Goal: Find specific page/section: Find specific page/section

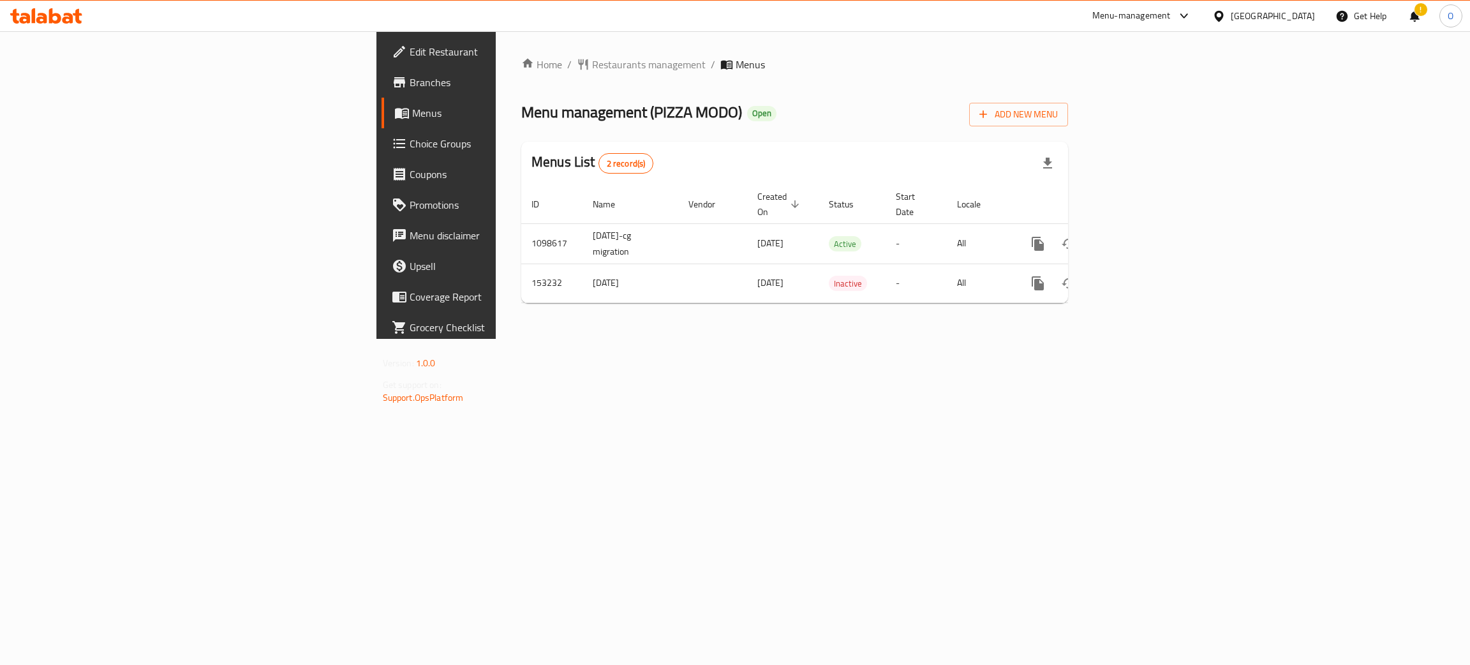
click at [1296, 18] on div "Oman" at bounding box center [1272, 16] width 84 height 14
type input "qa"
click at [1196, 99] on div "[GEOGRAPHIC_DATA]" at bounding box center [1218, 101] width 191 height 29
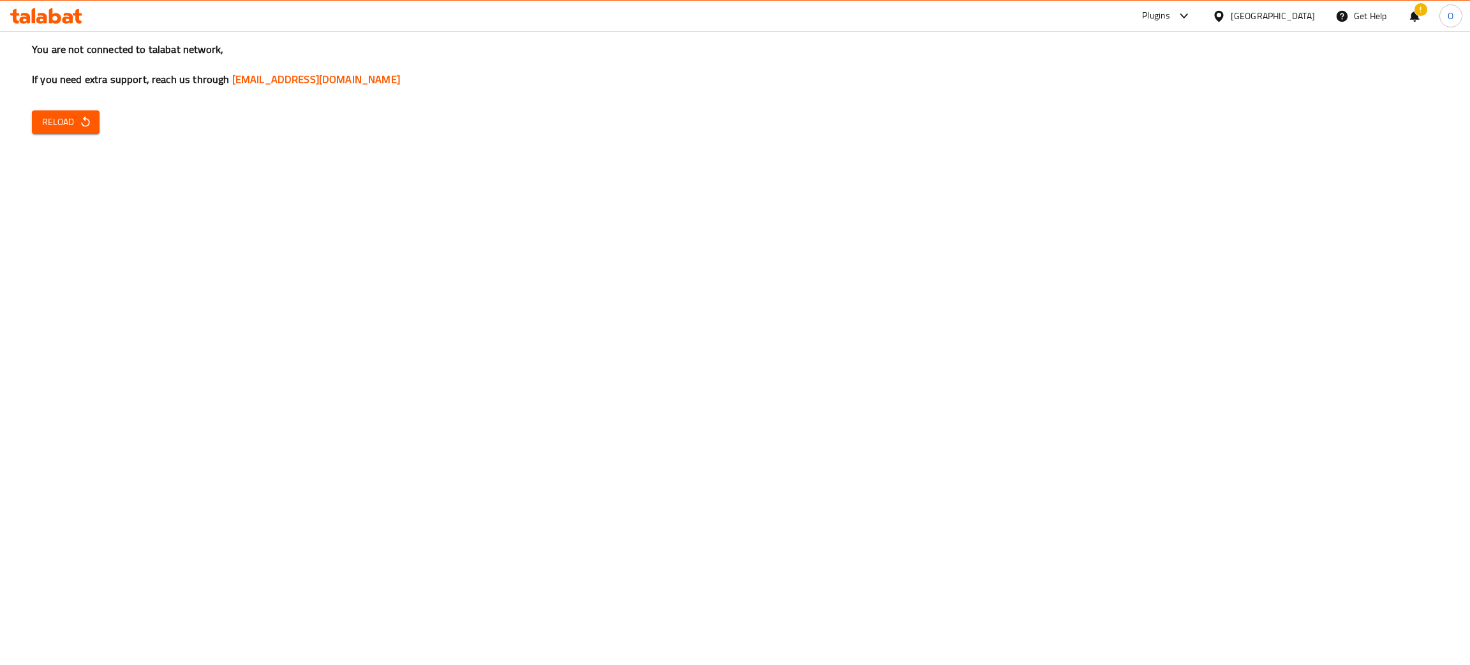
click at [97, 122] on button "Reload" at bounding box center [66, 122] width 68 height 24
click at [64, 107] on div "You are not connected to talabat network, If you need extra support, reach us t…" at bounding box center [735, 332] width 1470 height 665
click at [64, 117] on span "Reload" at bounding box center [65, 122] width 47 height 16
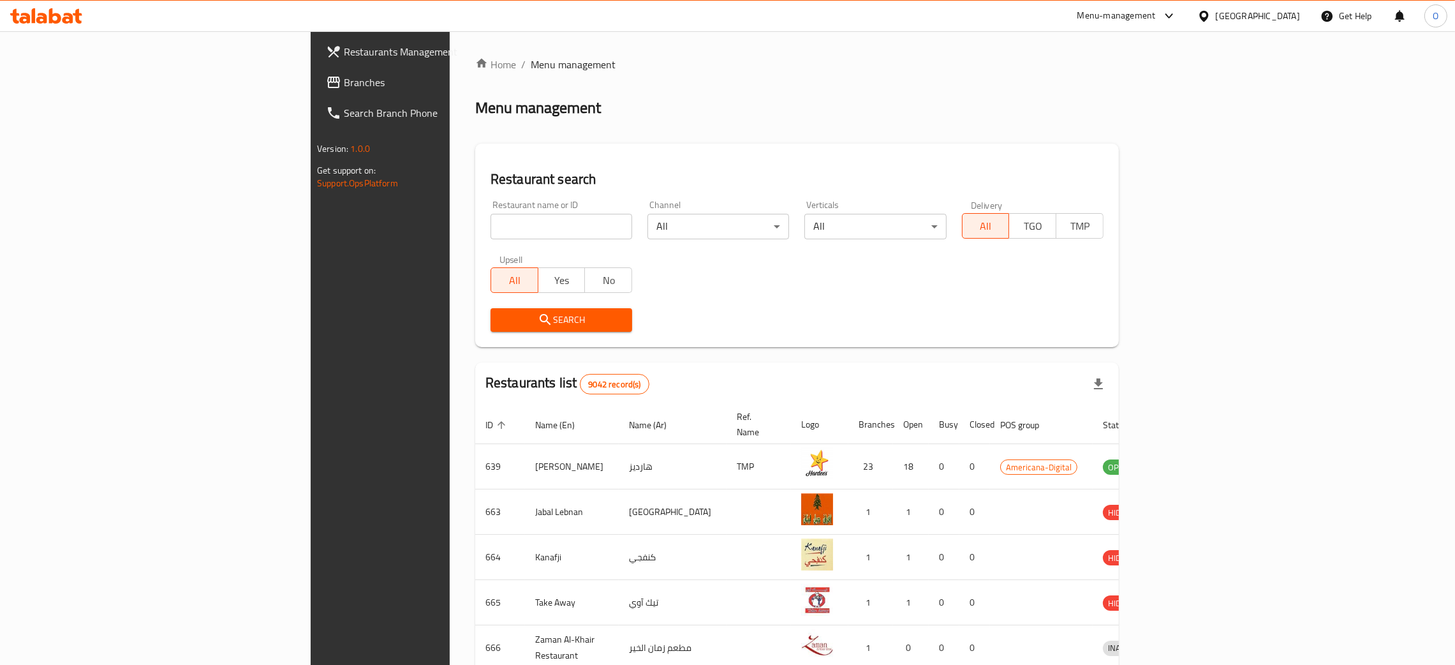
click at [490, 203] on div "Restaurant name or ID Restaurant name or ID" at bounding box center [561, 219] width 142 height 39
click at [490, 218] on input "search" at bounding box center [561, 227] width 142 height 26
paste input "Jwala"
type input "Jwala"
click button "Search" at bounding box center [561, 320] width 142 height 24
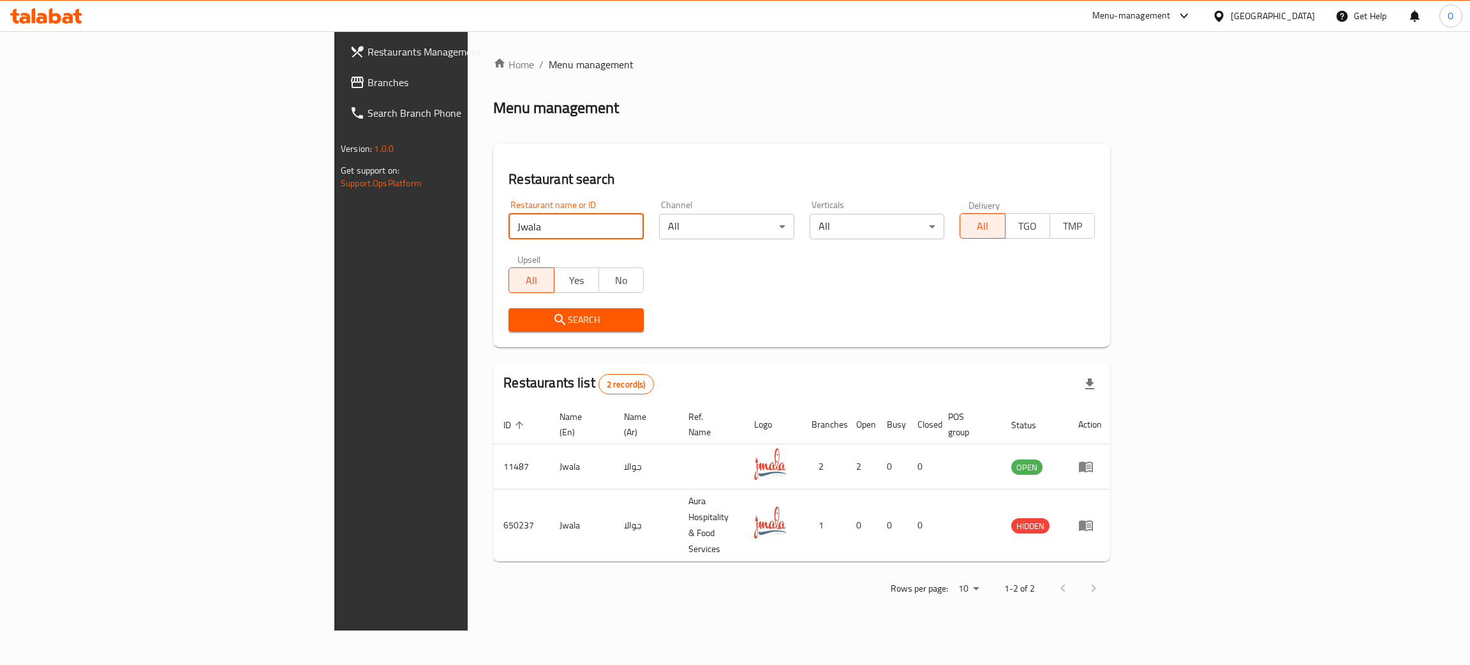
click at [367, 84] on span "Branches" at bounding box center [468, 82] width 202 height 15
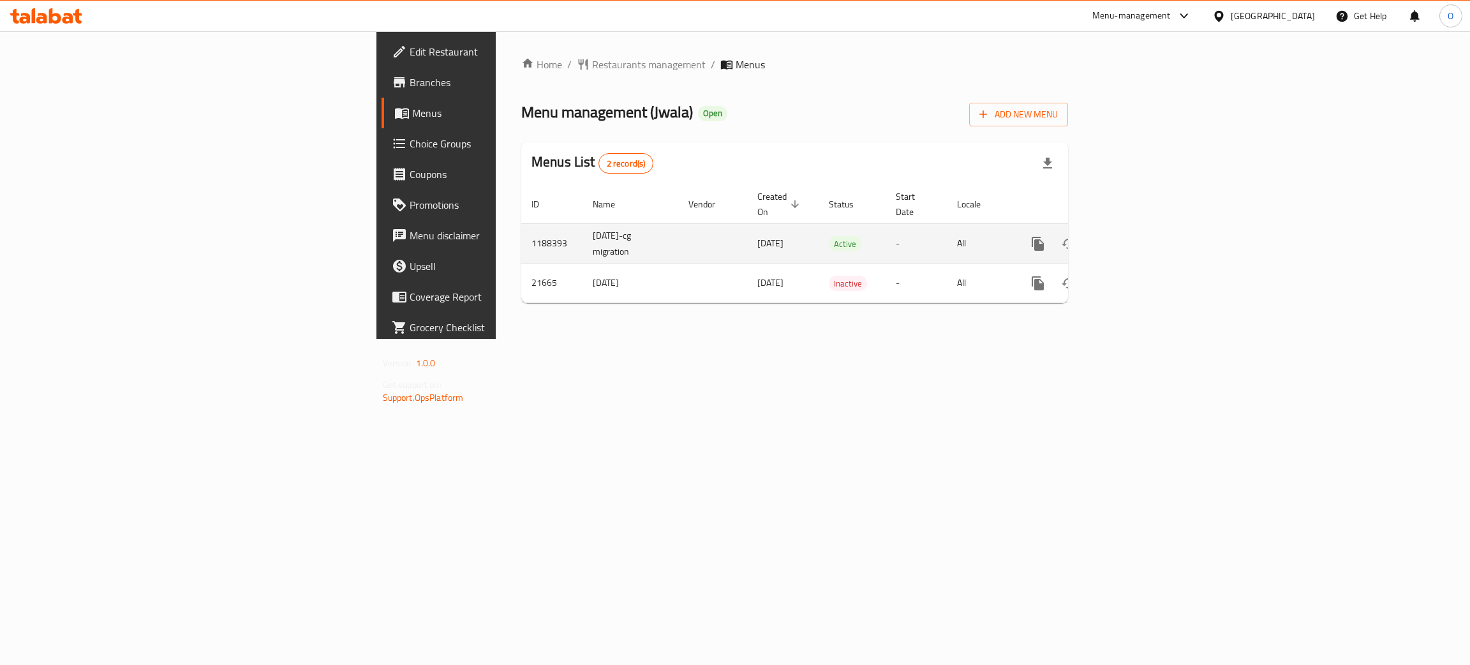
click at [1137, 236] on icon "enhanced table" at bounding box center [1129, 243] width 15 height 15
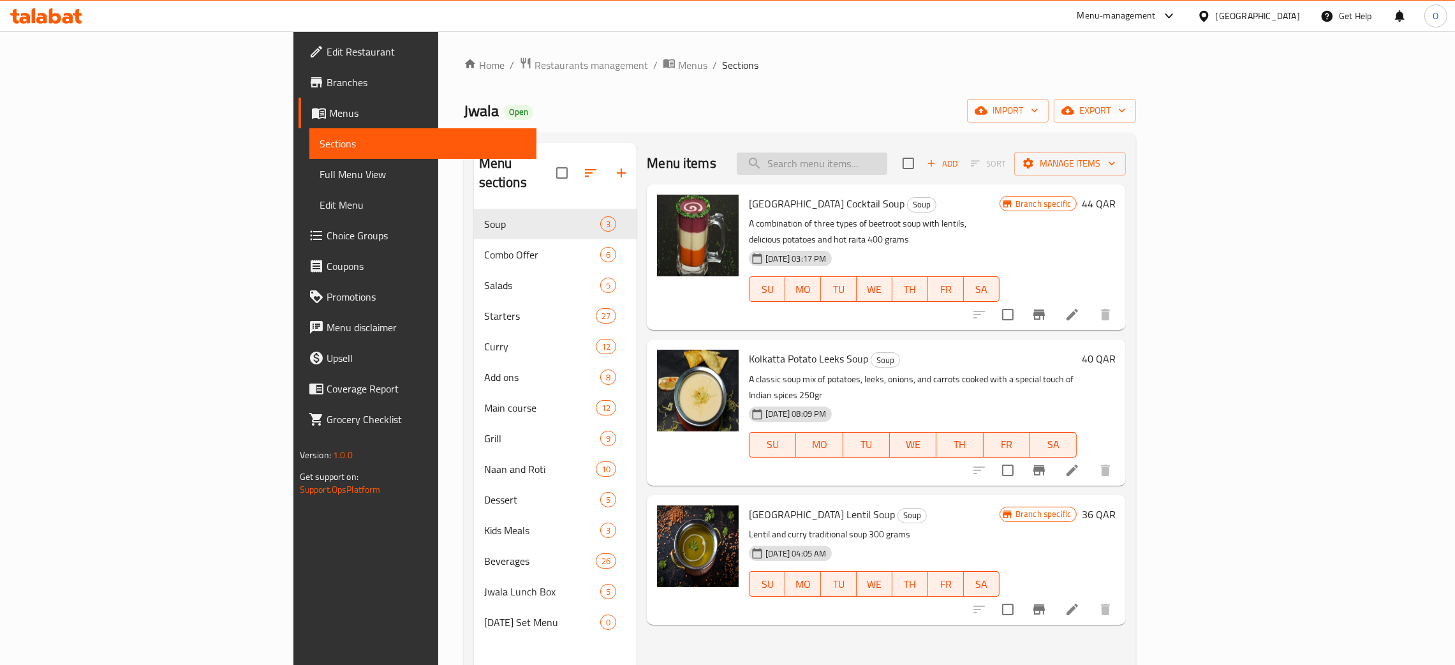
click at [887, 171] on input "search" at bounding box center [812, 163] width 151 height 22
paste input "Jwala Biryani Combo For 4"
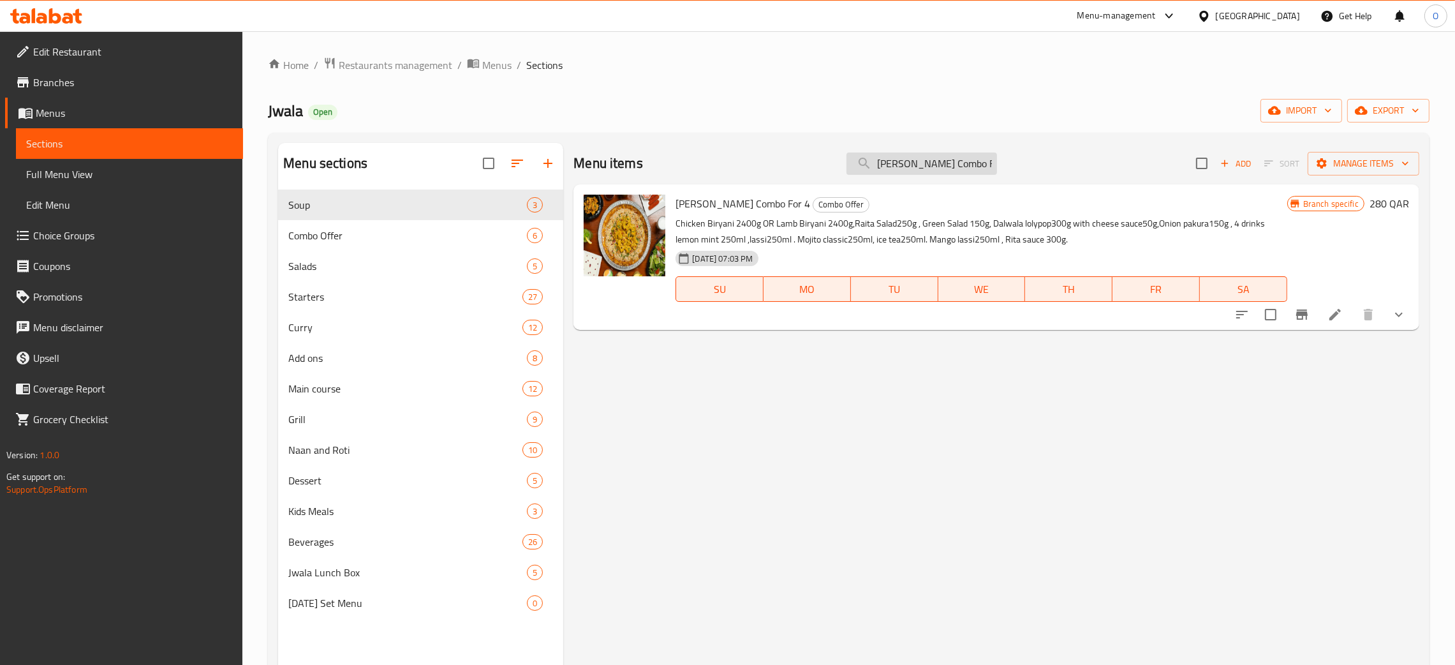
click at [962, 161] on input "Jwala Biryani Combo For 4" at bounding box center [921, 163] width 151 height 22
paste input "balo bits"
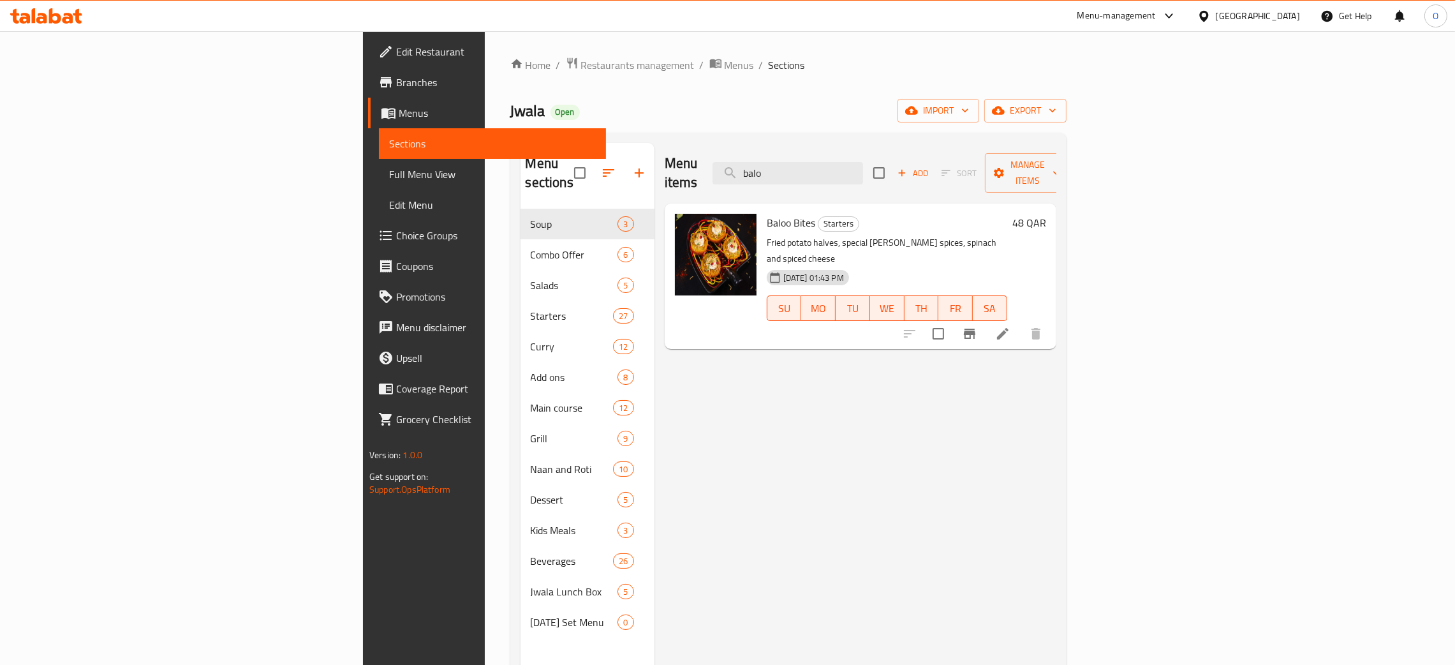
type input "balo"
drag, startPoint x: 1280, startPoint y: 21, endPoint x: 1288, endPoint y: 20, distance: 8.3
click at [1286, 20] on div "[GEOGRAPHIC_DATA]" at bounding box center [1258, 16] width 84 height 14
click at [1131, 328] on div "[GEOGRAPHIC_DATA]" at bounding box center [1161, 335] width 84 height 14
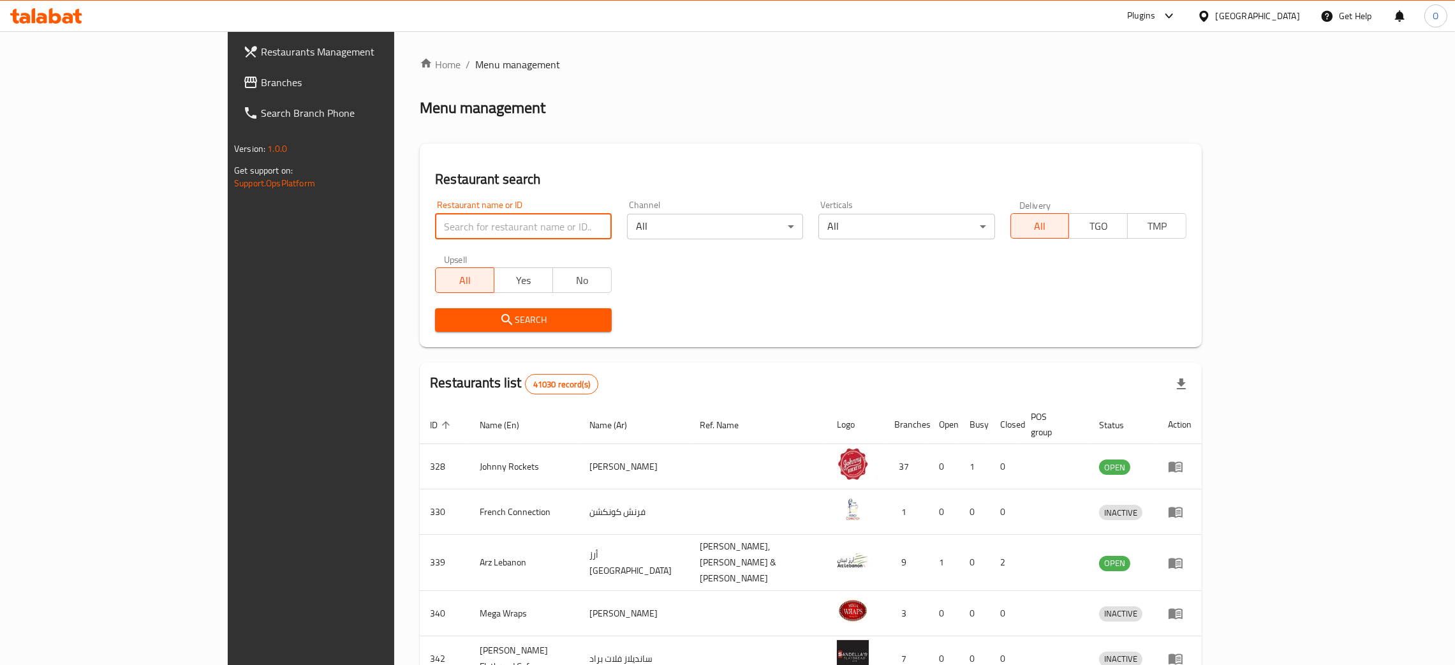
click at [489, 219] on input "search" at bounding box center [523, 227] width 176 height 26
paste input "Wondergifts"
type input "Wondergifts"
click button "Search" at bounding box center [523, 320] width 176 height 24
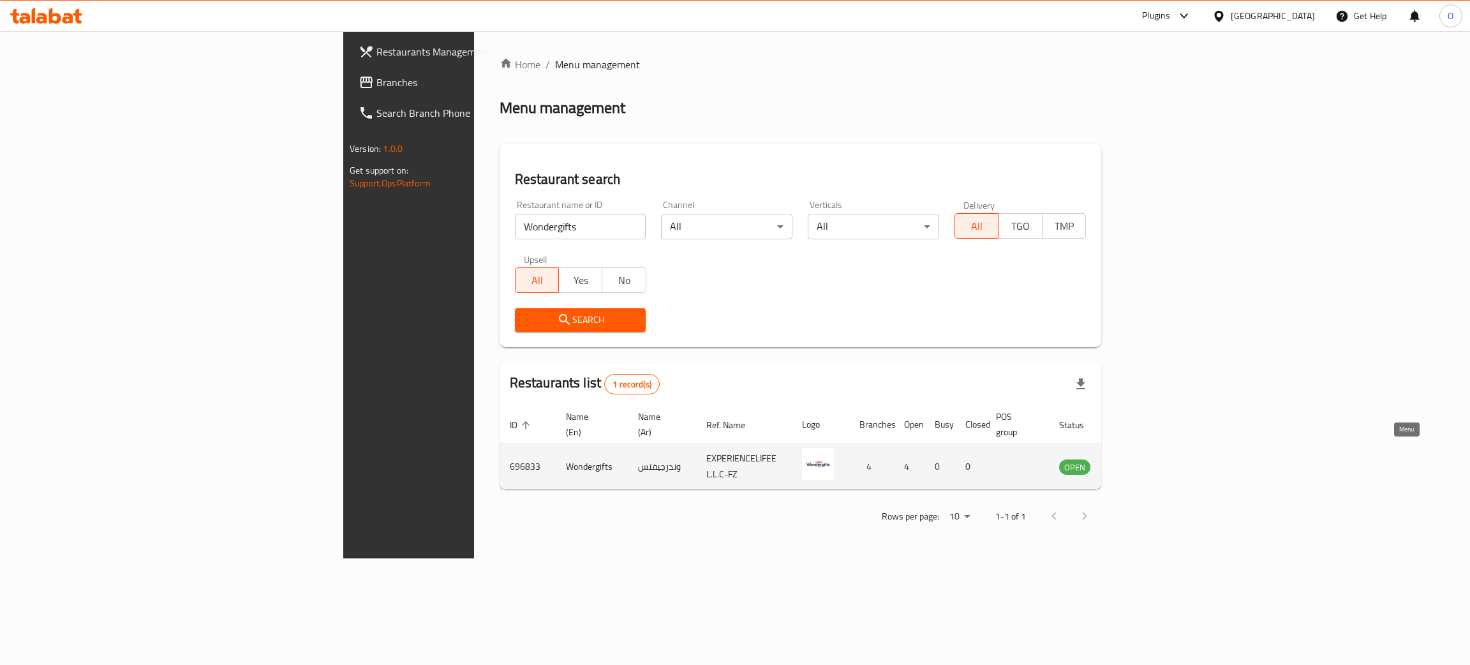
click at [1140, 462] on icon "enhanced table" at bounding box center [1133, 467] width 14 height 11
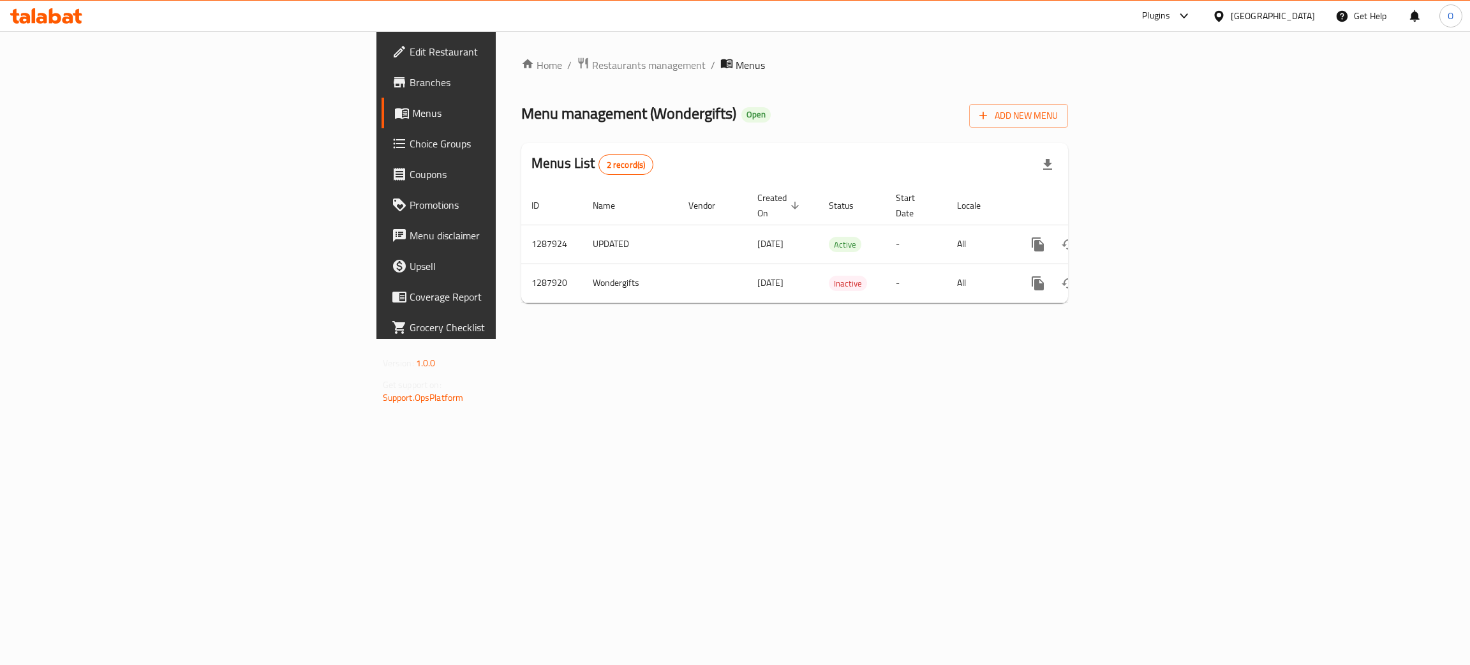
click at [1281, 18] on div "United Arab Emirates" at bounding box center [1272, 16] width 84 height 14
type input "ba"
click at [1160, 106] on div "Bahrain" at bounding box center [1176, 102] width 84 height 14
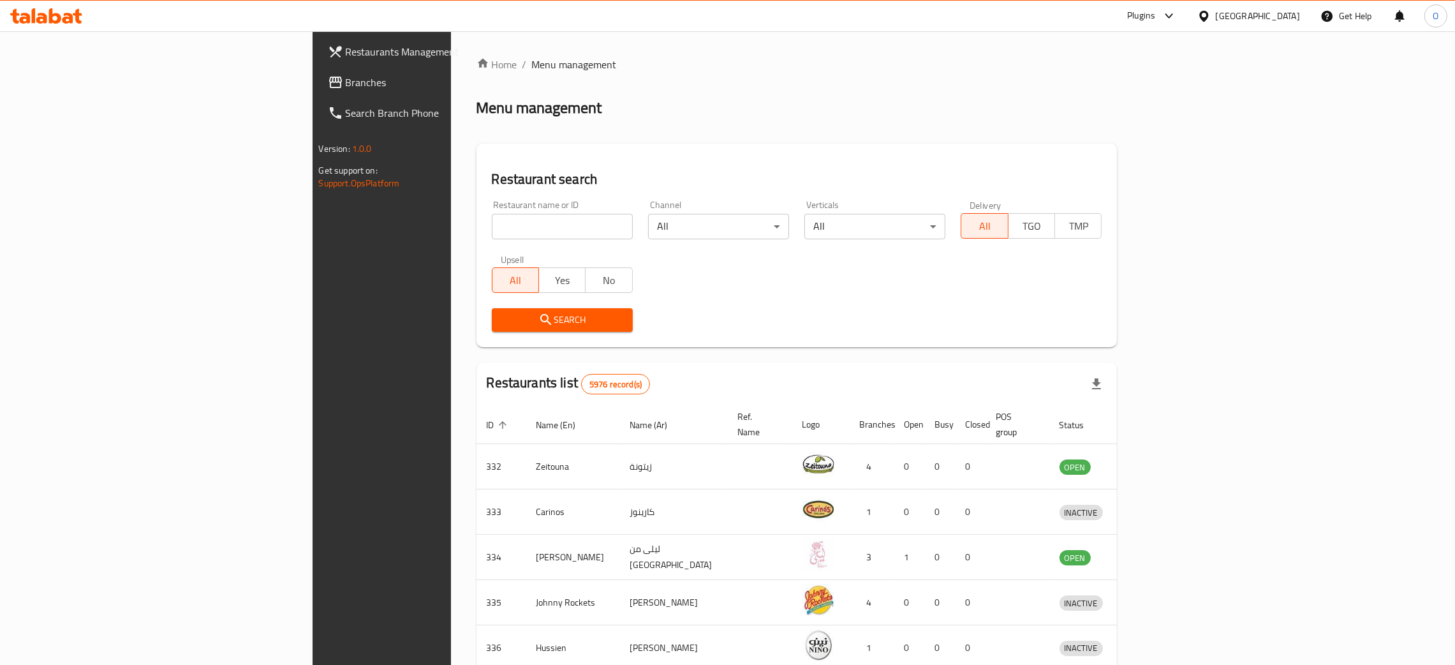
click at [492, 230] on input "search" at bounding box center [562, 227] width 141 height 26
paste input "ALREEF MAZALI RESTAURANT"
click button "Search" at bounding box center [562, 320] width 141 height 24
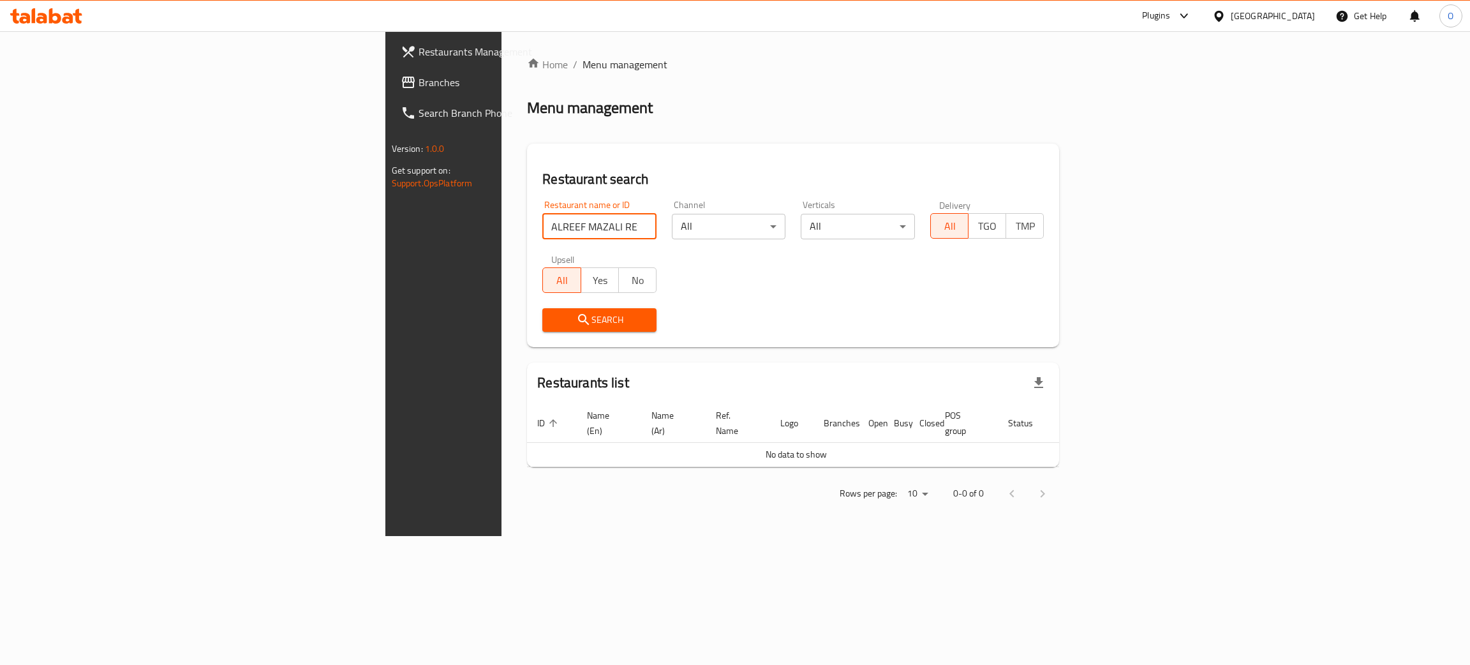
click at [542, 225] on input "ALREEF MAZALI RESTAURANT" at bounding box center [599, 227] width 114 height 26
click button "Search" at bounding box center [599, 320] width 114 height 24
click at [542, 227] on input "ALREEF MAZALI" at bounding box center [599, 227] width 114 height 26
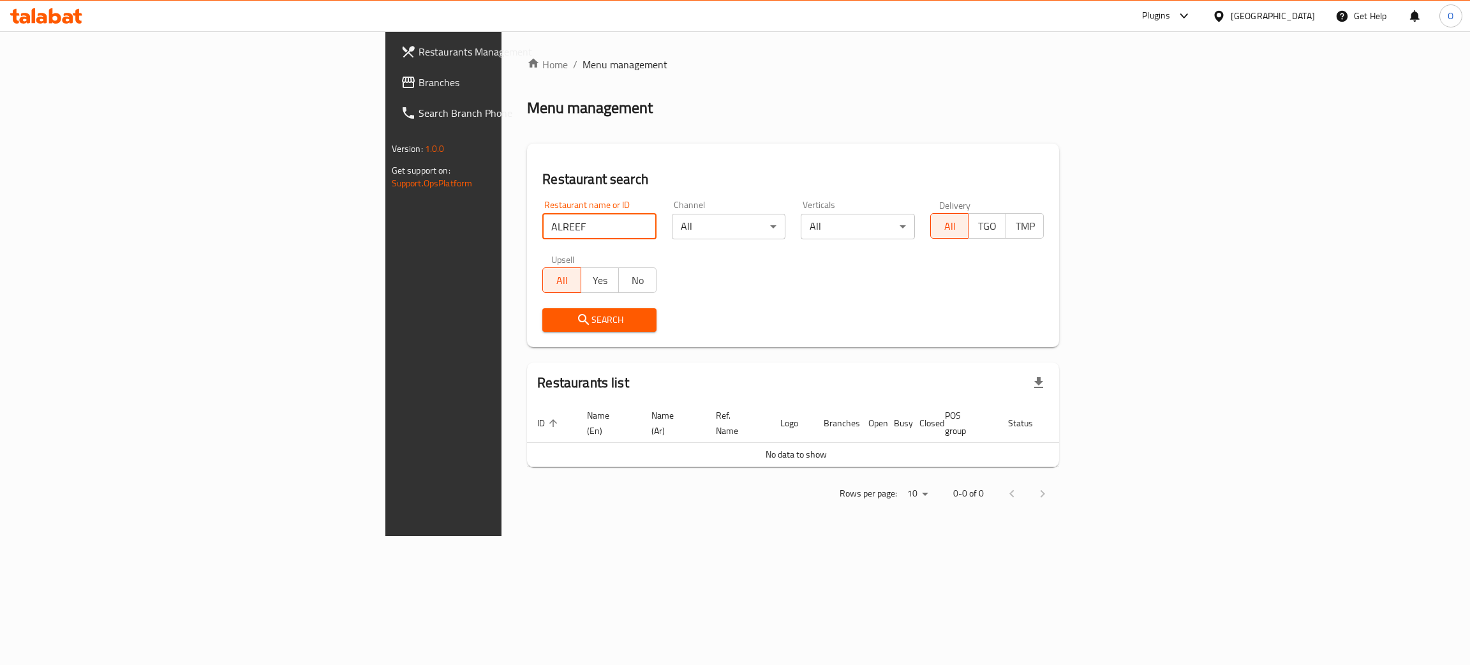
type input "ALREEF"
click button "Search" at bounding box center [599, 320] width 114 height 24
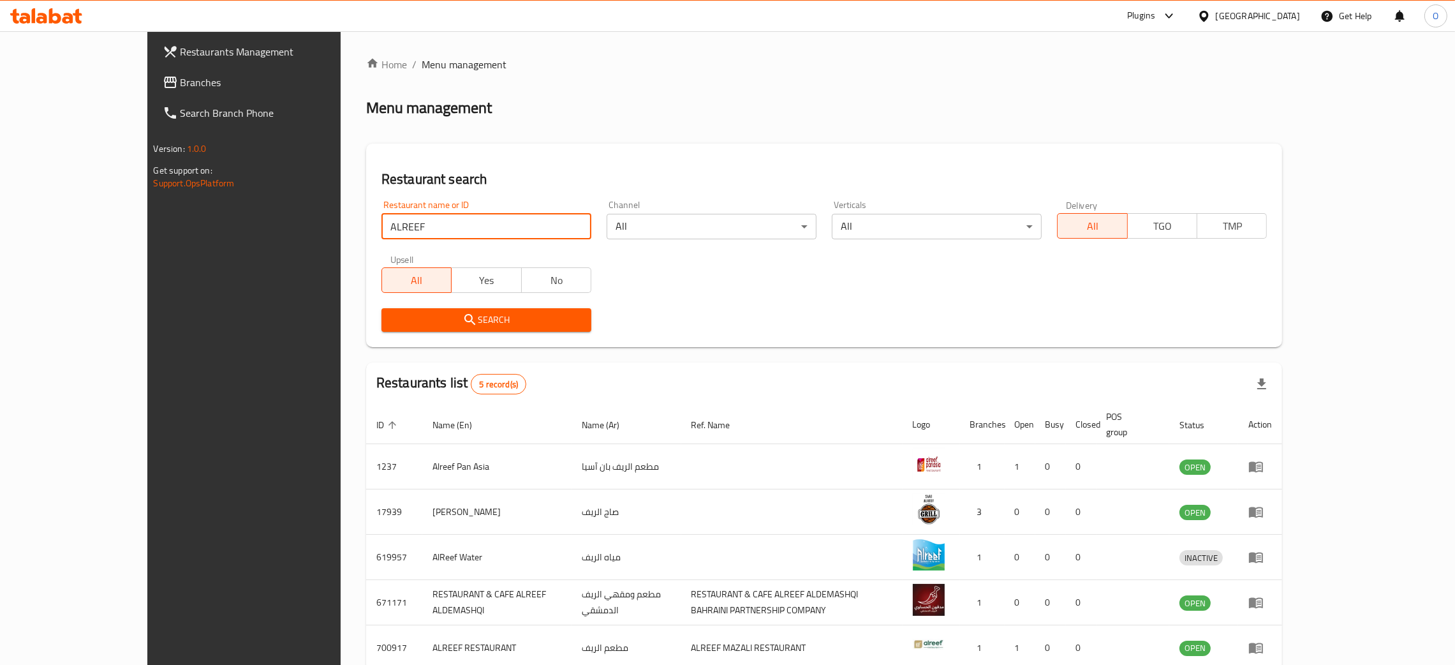
click at [180, 84] on span "Branches" at bounding box center [280, 82] width 200 height 15
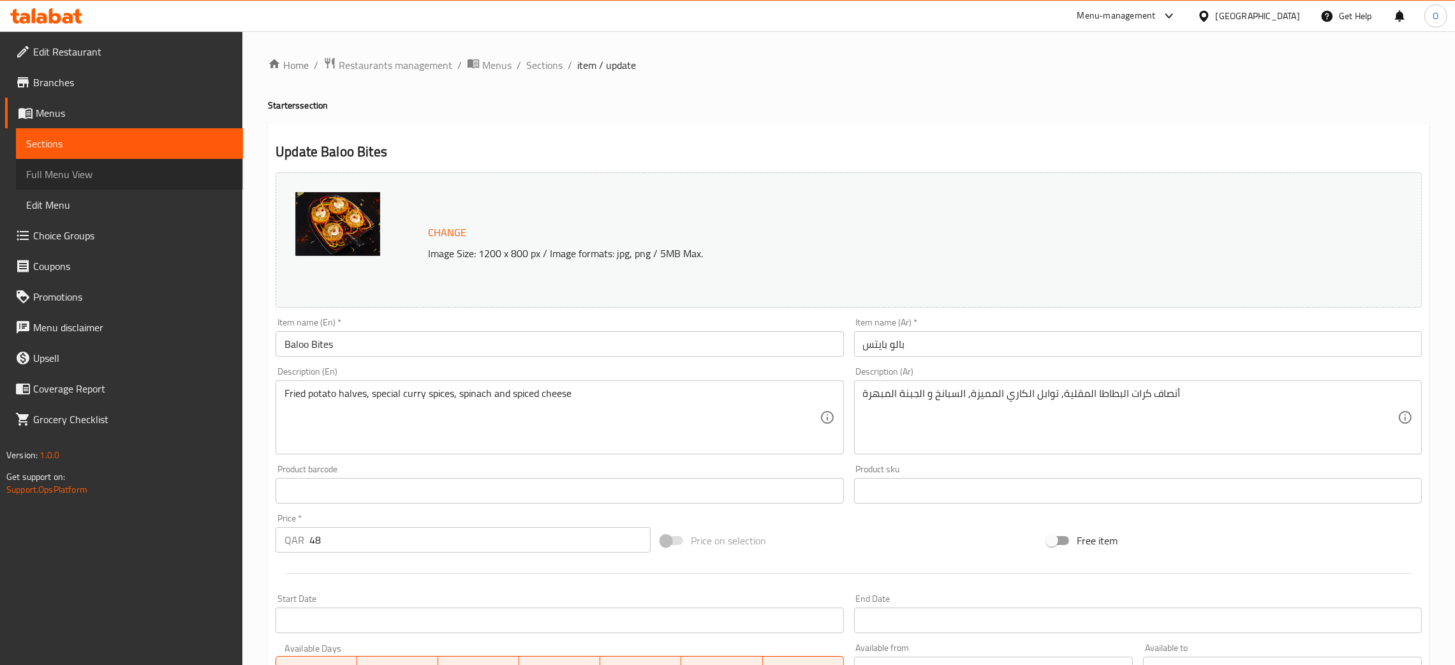
click at [81, 176] on span "Full Menu View" at bounding box center [129, 173] width 207 height 15
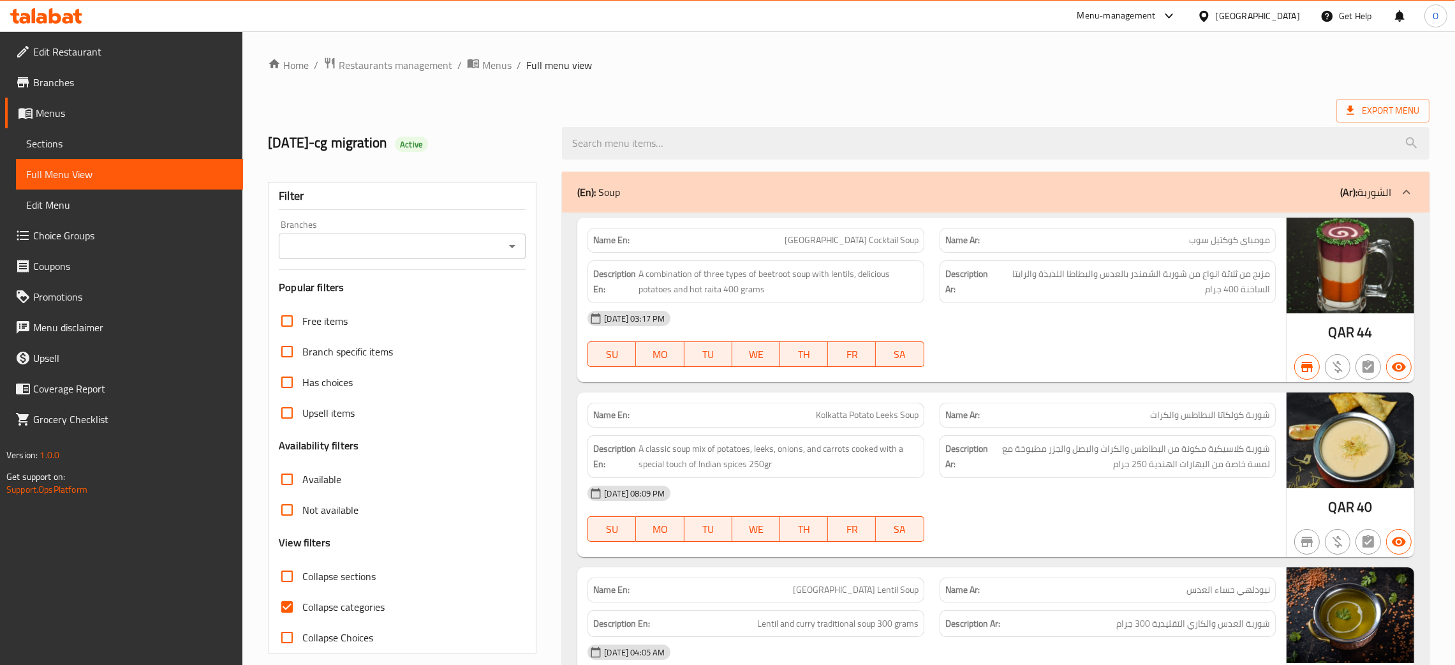
click at [1310, 72] on ol "Home / Restaurants management / Menus / Full menu view" at bounding box center [848, 65] width 1161 height 17
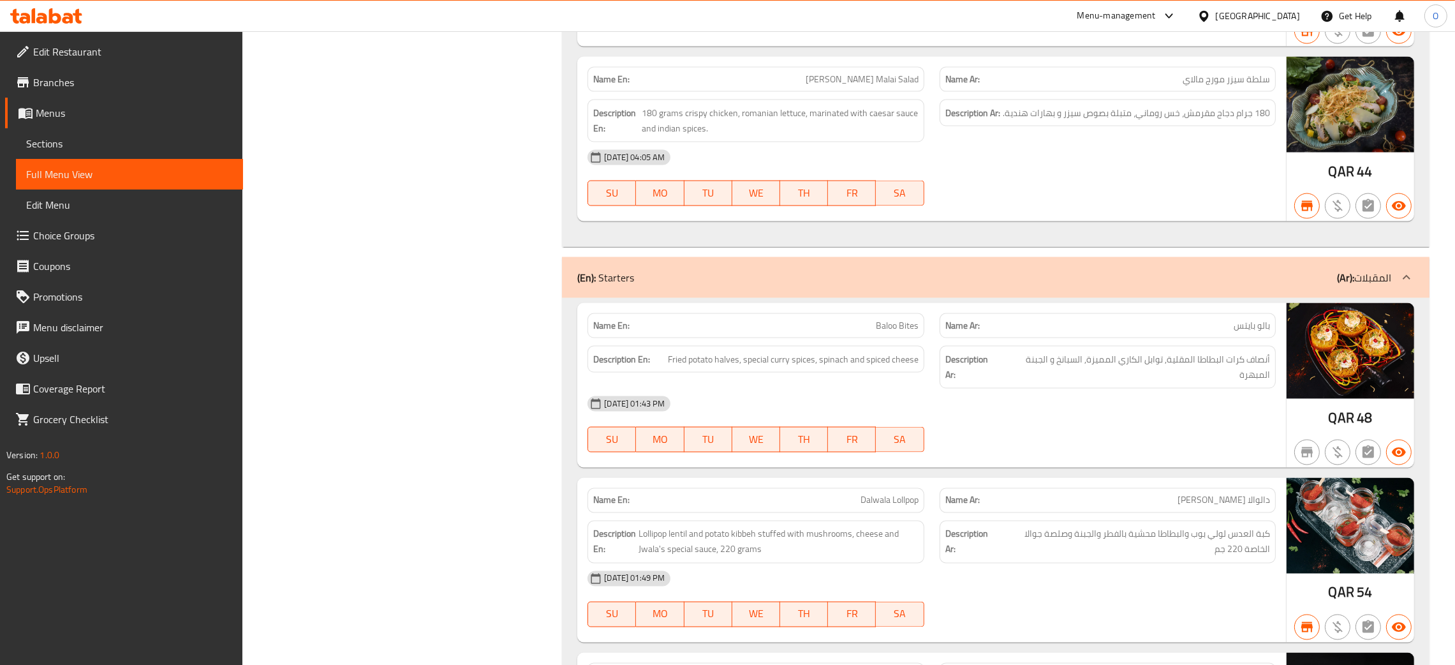
drag, startPoint x: 424, startPoint y: 321, endPoint x: 415, endPoint y: 317, distance: 9.7
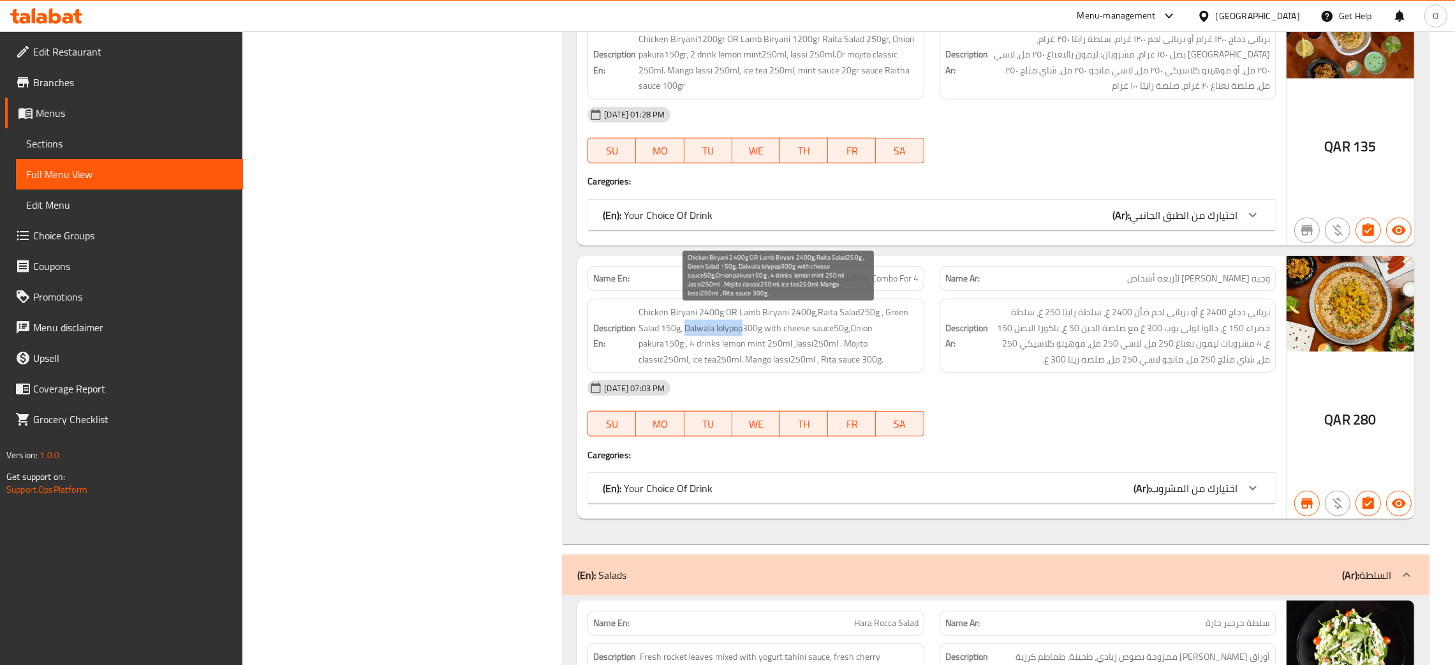
drag, startPoint x: 743, startPoint y: 332, endPoint x: 686, endPoint y: 339, distance: 57.1
click at [686, 339] on span "Chicken Biryani 2400g OR Lamb Biryani 2400g,Raita Salad250g , Green Salad 150g,…" at bounding box center [777, 335] width 279 height 63
copy span "Dalwala lolypop"
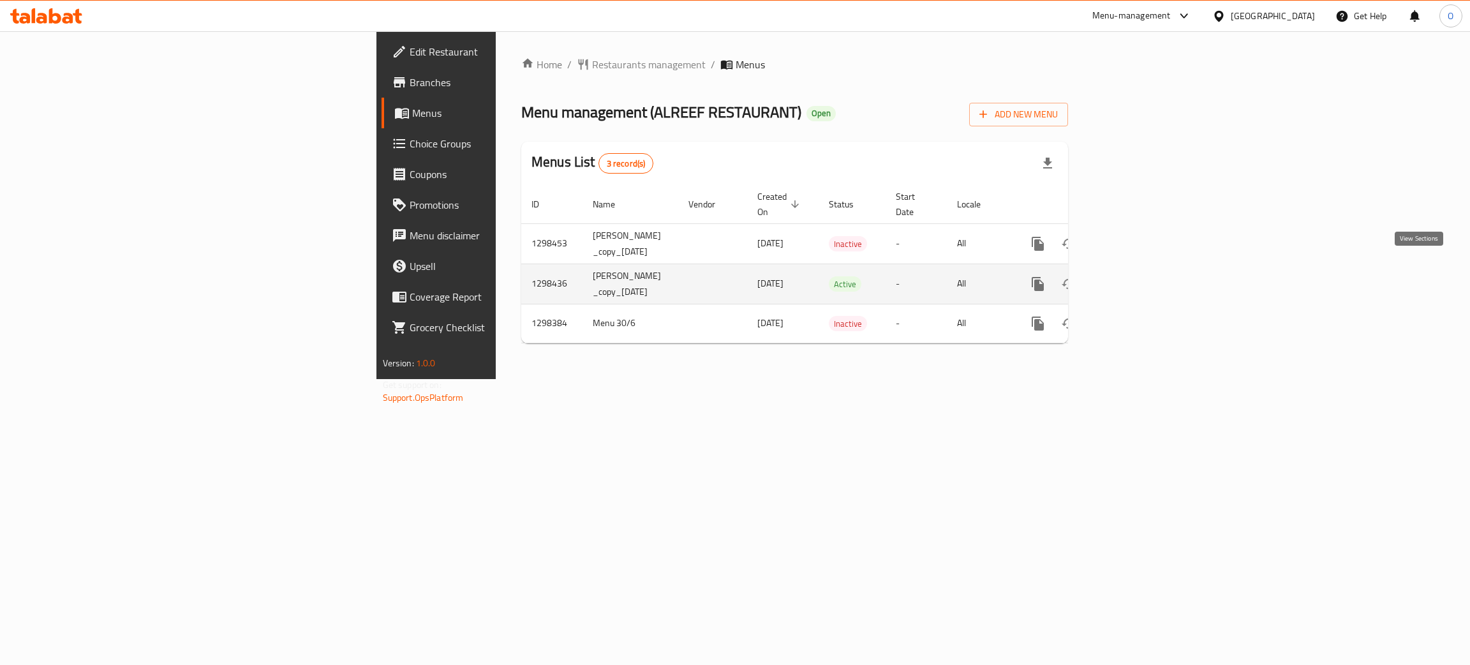
click at [1137, 276] on icon "enhanced table" at bounding box center [1129, 283] width 15 height 15
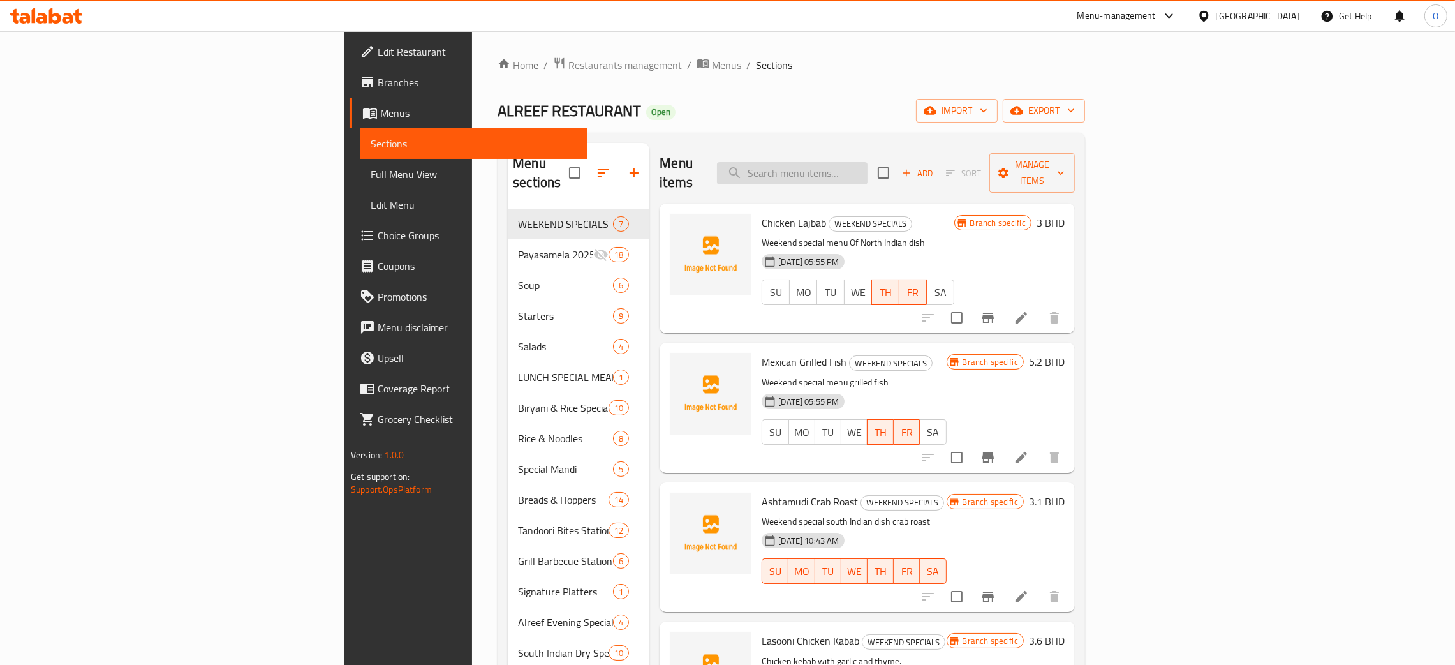
click at [867, 165] on input "search" at bounding box center [792, 173] width 151 height 22
paste input "Karikku Payasam"
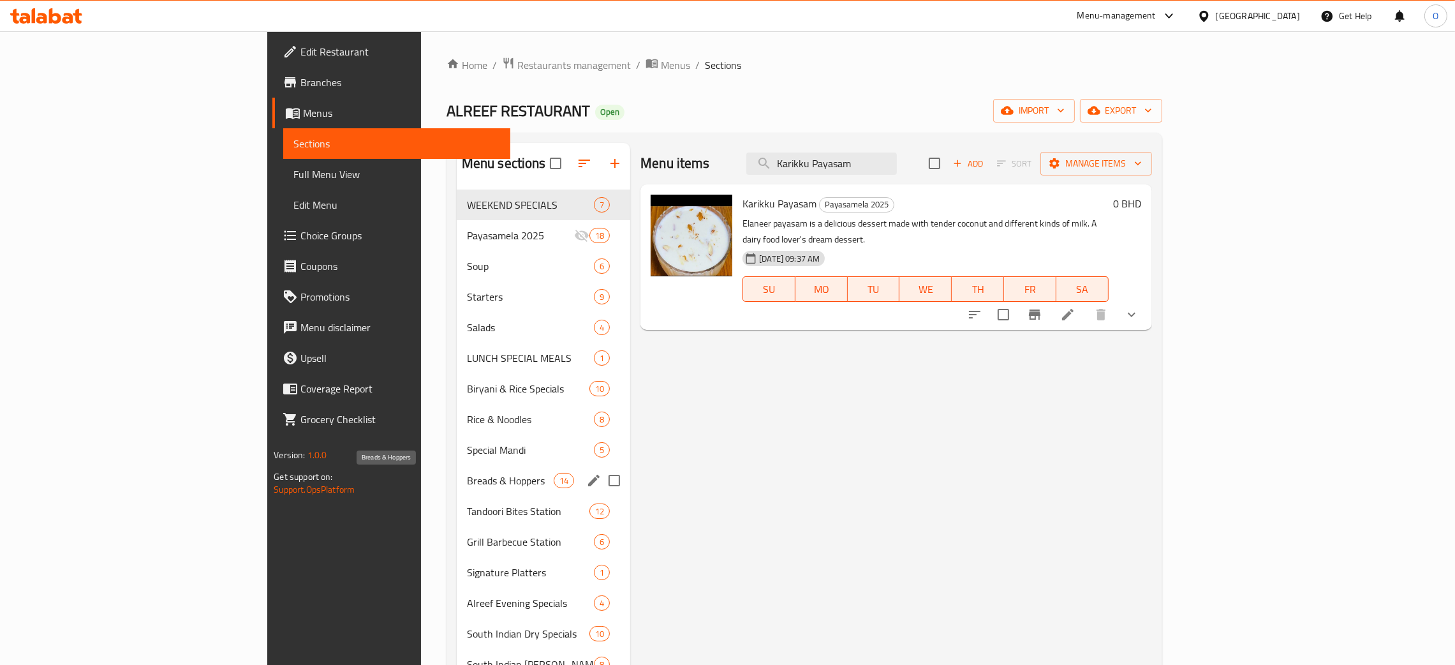
type input "Karikku Payasam"
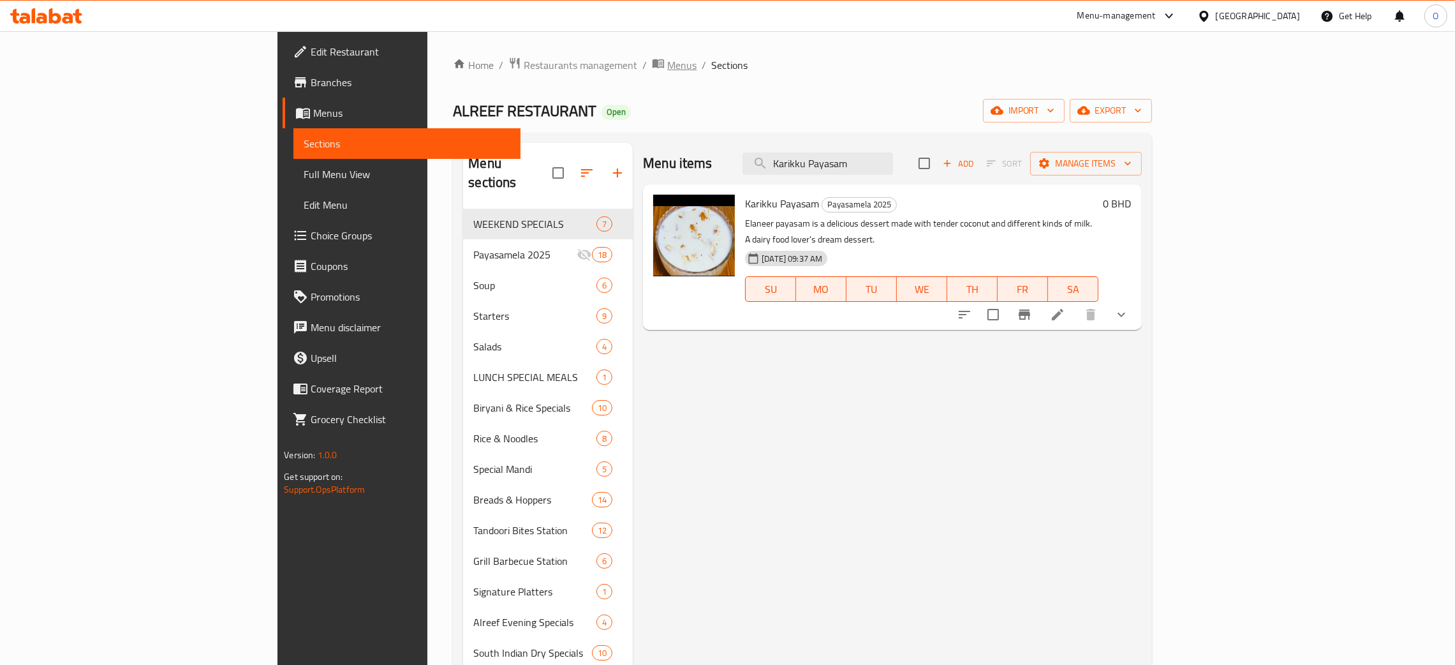
click at [667, 67] on span "Menus" at bounding box center [681, 64] width 29 height 15
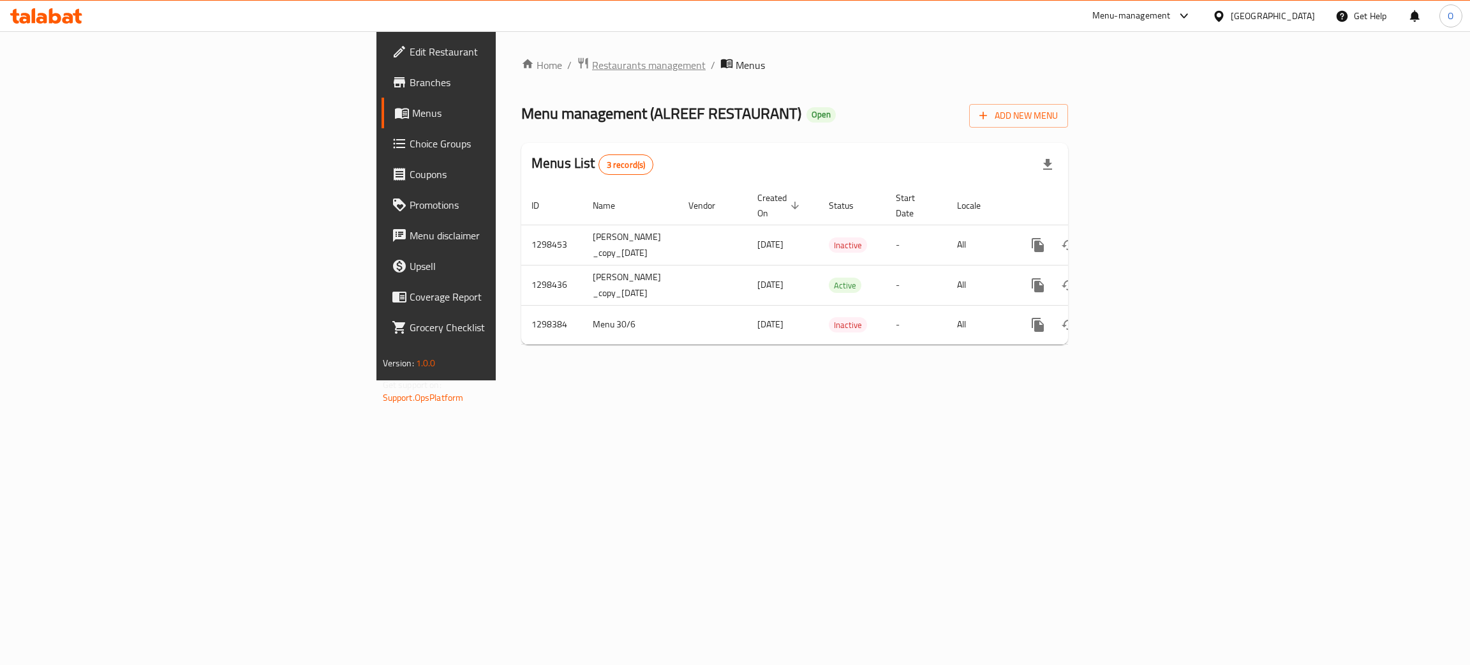
click at [592, 59] on span "Restaurants management" at bounding box center [649, 64] width 114 height 15
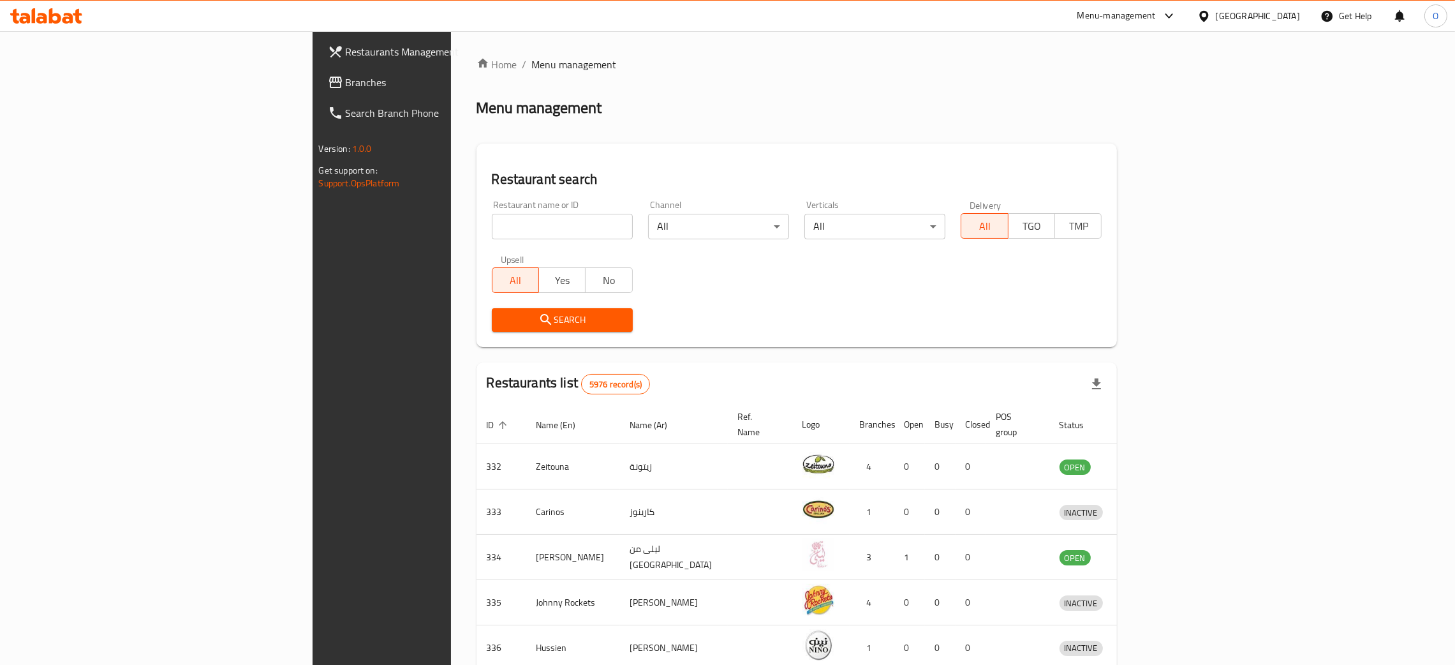
click at [492, 219] on input "search" at bounding box center [562, 227] width 141 height 26
paste input "BABEL TRADING COMPANY"
click button "Search" at bounding box center [562, 320] width 141 height 24
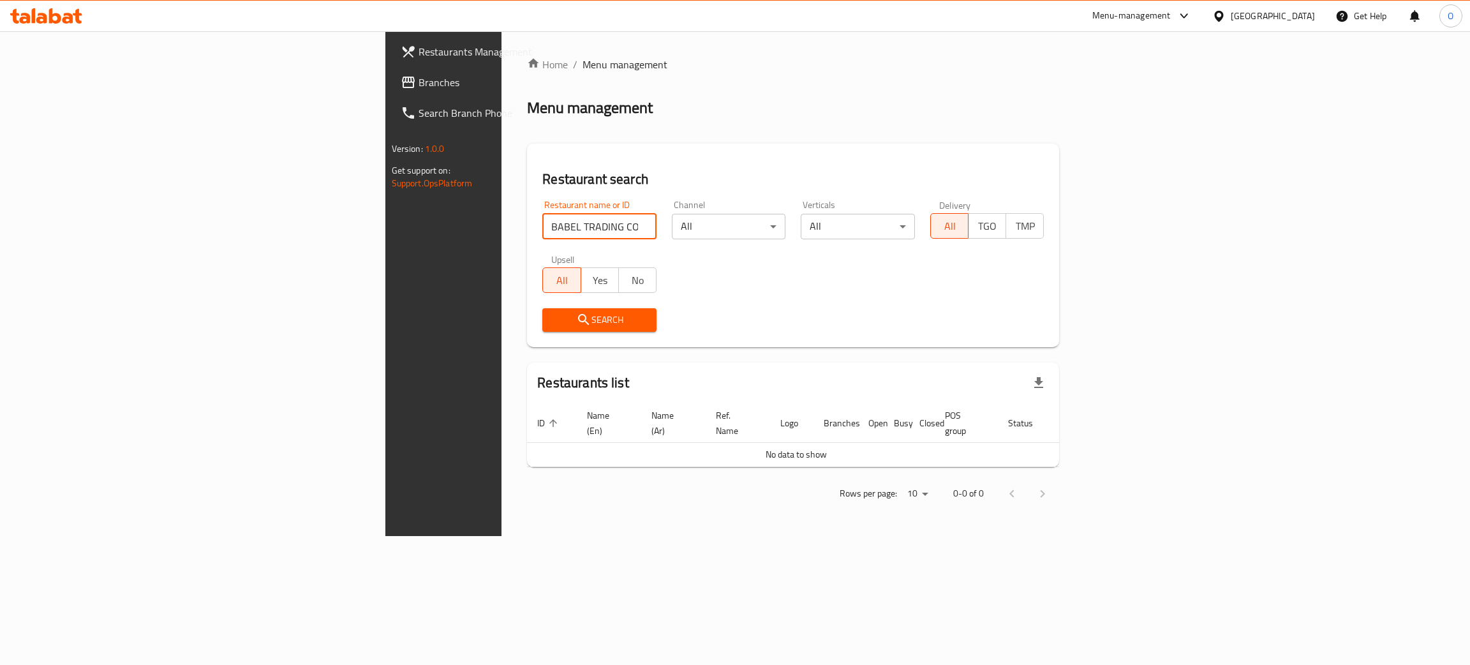
click at [542, 225] on input "BABEL TRADING COMPANY" at bounding box center [599, 227] width 114 height 26
type input "BABEL TRADING"
click button "Search" at bounding box center [599, 320] width 114 height 24
click at [418, 82] on span "Branches" at bounding box center [519, 82] width 202 height 15
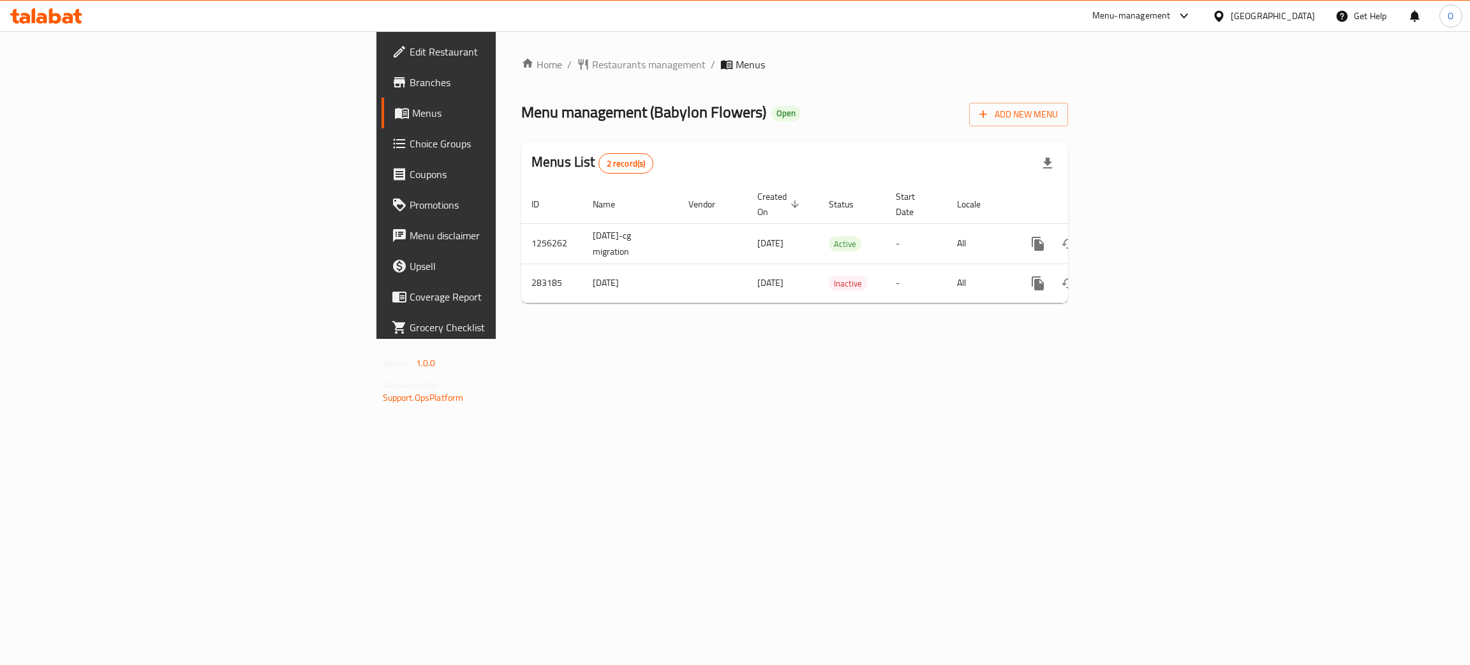
click at [1306, 13] on div "[GEOGRAPHIC_DATA]" at bounding box center [1272, 16] width 84 height 14
click at [1142, 163] on div "[GEOGRAPHIC_DATA]" at bounding box center [1176, 156] width 105 height 29
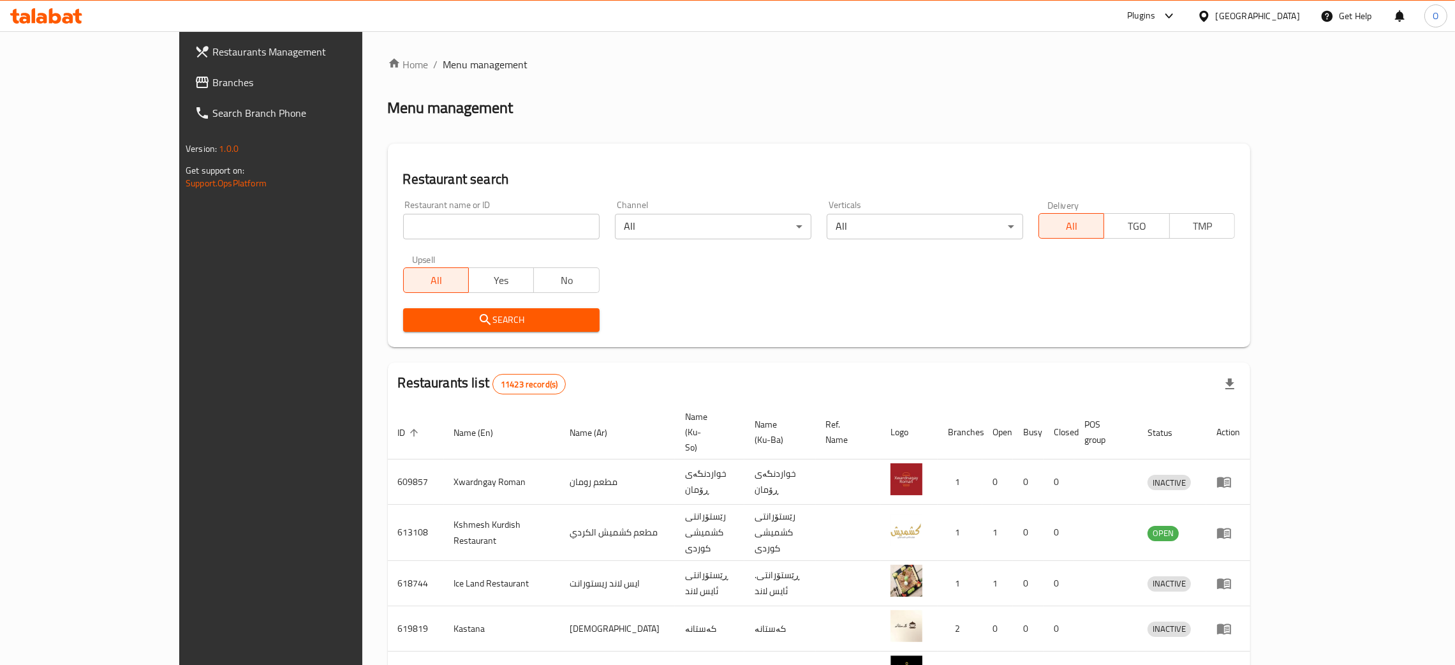
click at [425, 240] on div "Restaurant name or ID Restaurant name or ID" at bounding box center [501, 220] width 212 height 54
click at [418, 232] on input "search" at bounding box center [501, 227] width 196 height 26
paste input "Just Burger"
type input "Just Burger"
click button "Search" at bounding box center [501, 320] width 196 height 24
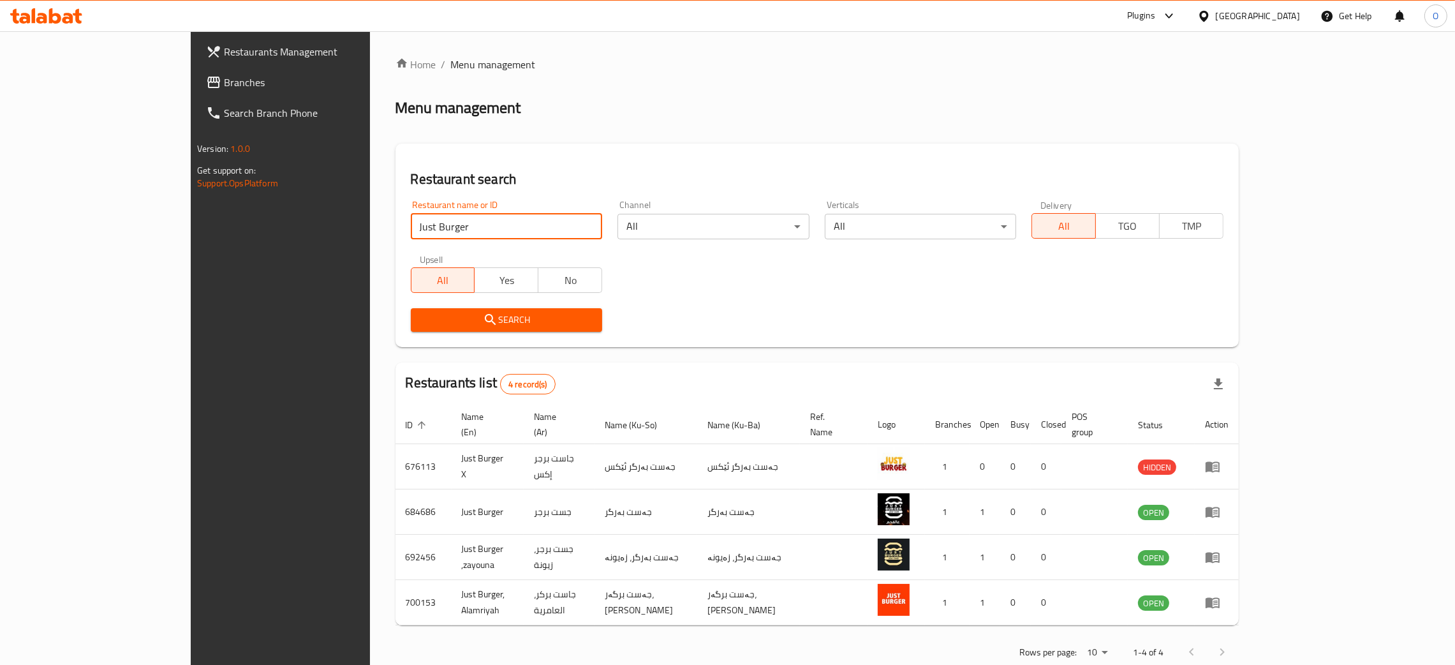
click at [224, 82] on span "Branches" at bounding box center [324, 82] width 200 height 15
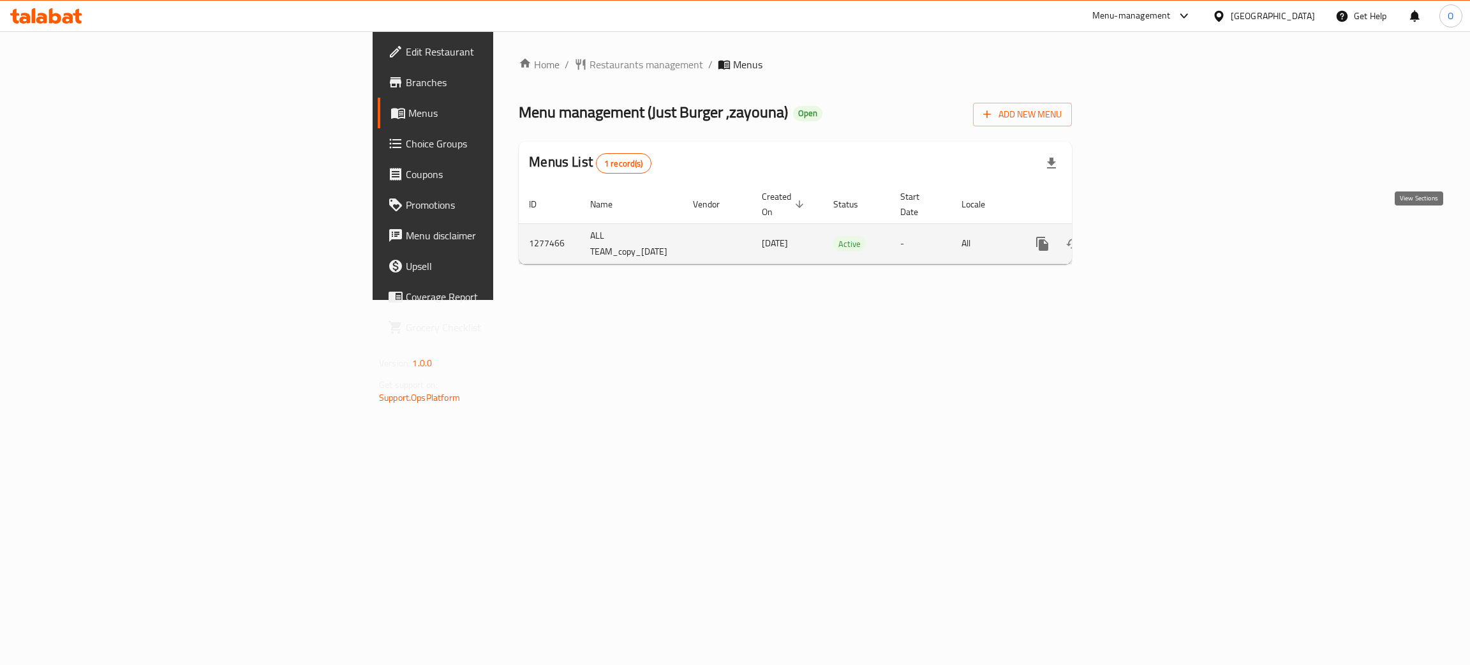
click at [1142, 236] on icon "enhanced table" at bounding box center [1133, 243] width 15 height 15
